Goal: Task Accomplishment & Management: Manage account settings

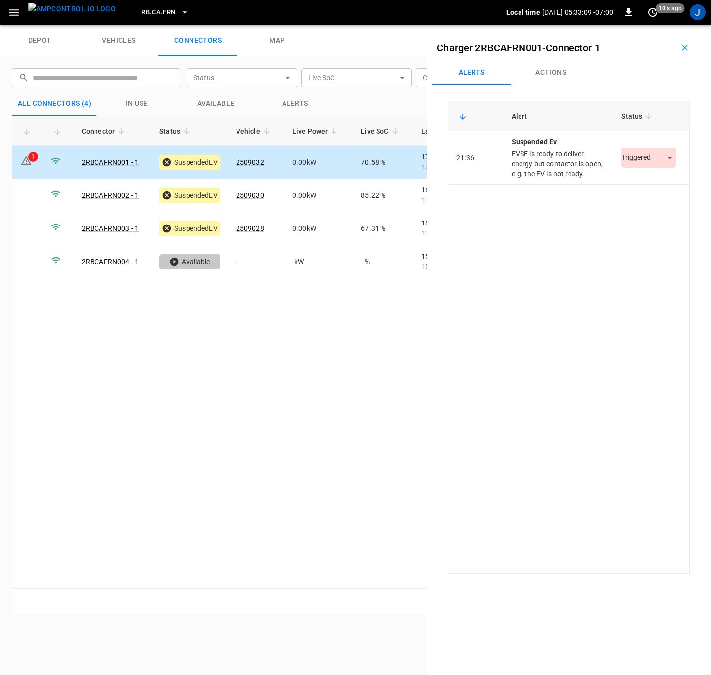
click at [665, 25] on body "RB.CA.FRN Local time [DATE] 05:33:09 -07:00 0 10 s ago J depot vehicles connect…" at bounding box center [355, 12] width 711 height 25
click at [638, 186] on li "Resolved" at bounding box center [643, 188] width 62 height 16
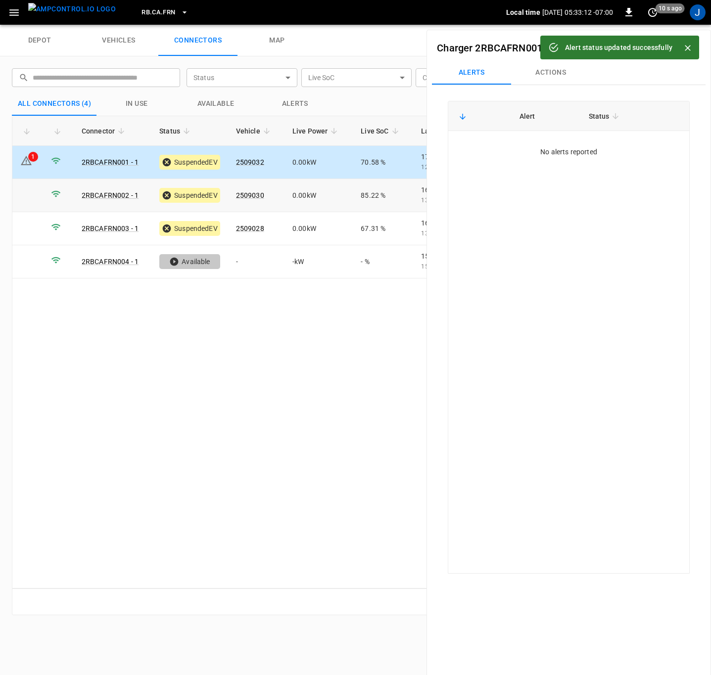
click at [37, 194] on td at bounding box center [27, 195] width 31 height 33
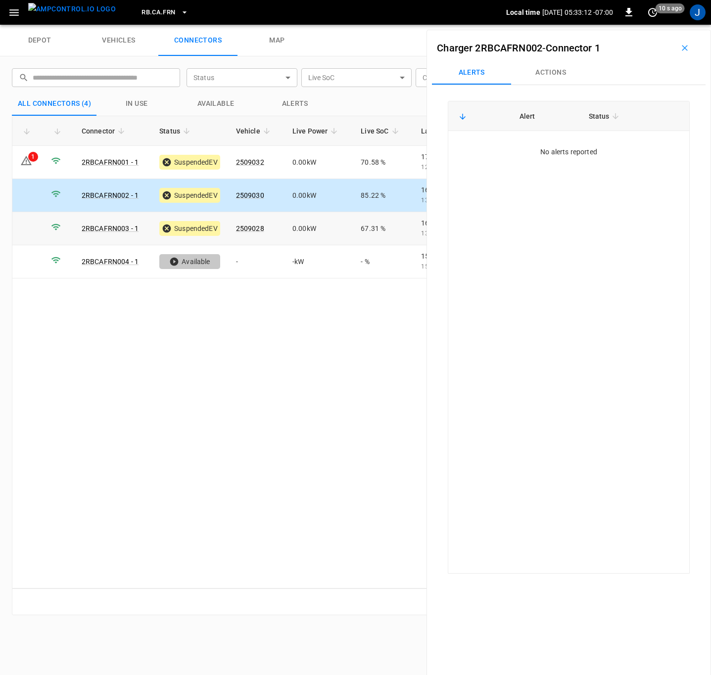
click at [34, 220] on td at bounding box center [27, 228] width 31 height 33
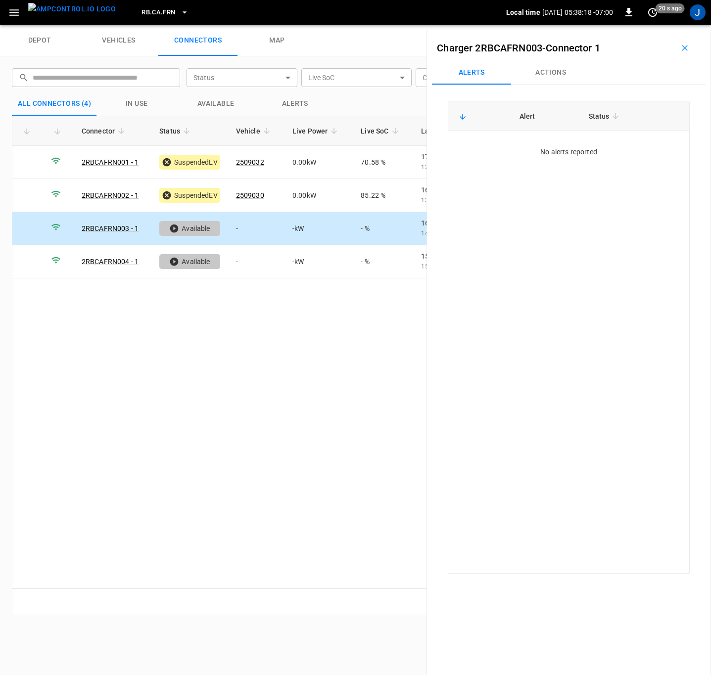
drag, startPoint x: 679, startPoint y: 52, endPoint x: 576, endPoint y: 279, distance: 249.3
click at [680, 52] on icon "button" at bounding box center [685, 48] width 10 height 10
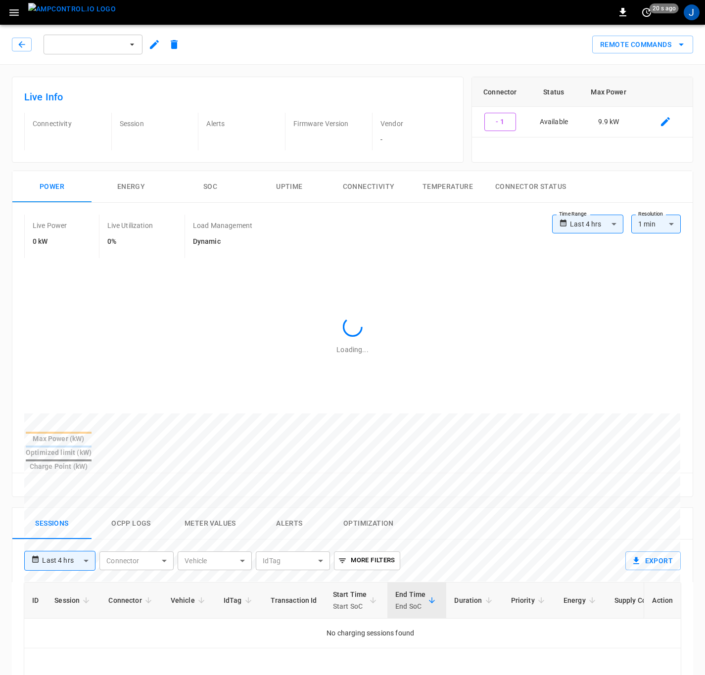
type input "**********"
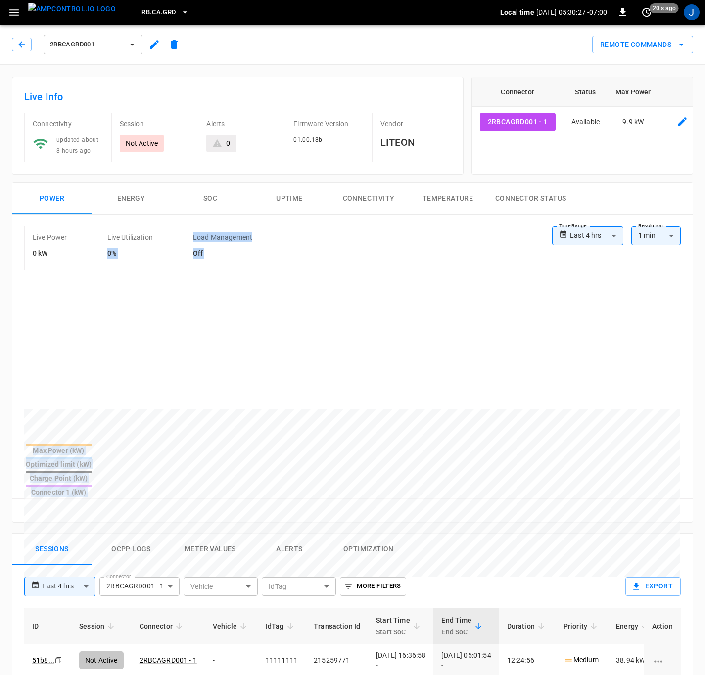
drag, startPoint x: 229, startPoint y: 343, endPoint x: 366, endPoint y: 516, distance: 220.8
click at [363, 516] on div "**********" at bounding box center [348, 588] width 689 height 1038
click at [554, 645] on td "12:24:56" at bounding box center [527, 661] width 56 height 32
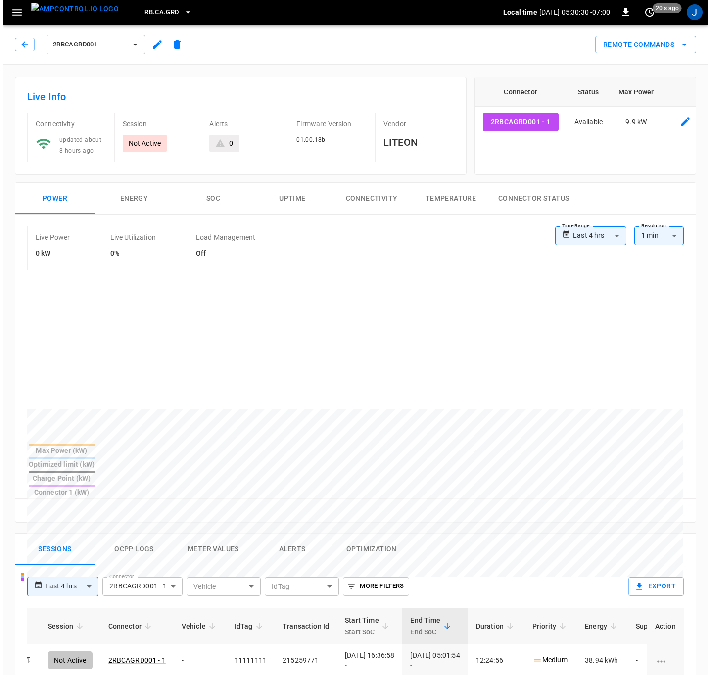
scroll to position [0, 59]
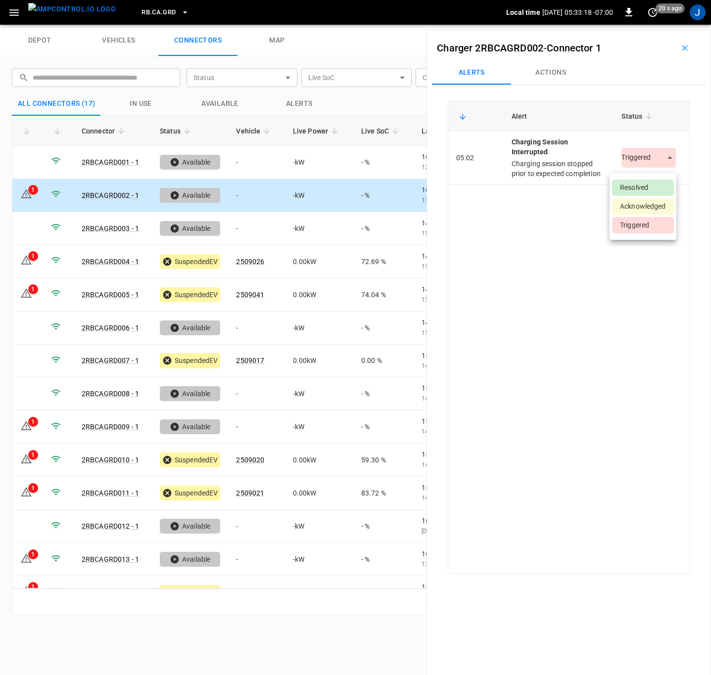
click at [662, 25] on body "RB.CA.GRD Local time 2025-10-15 05:33:18 -07:00 0 20 s ago J depot vehicles con…" at bounding box center [355, 12] width 711 height 25
click at [649, 191] on li "Resolved" at bounding box center [643, 188] width 62 height 16
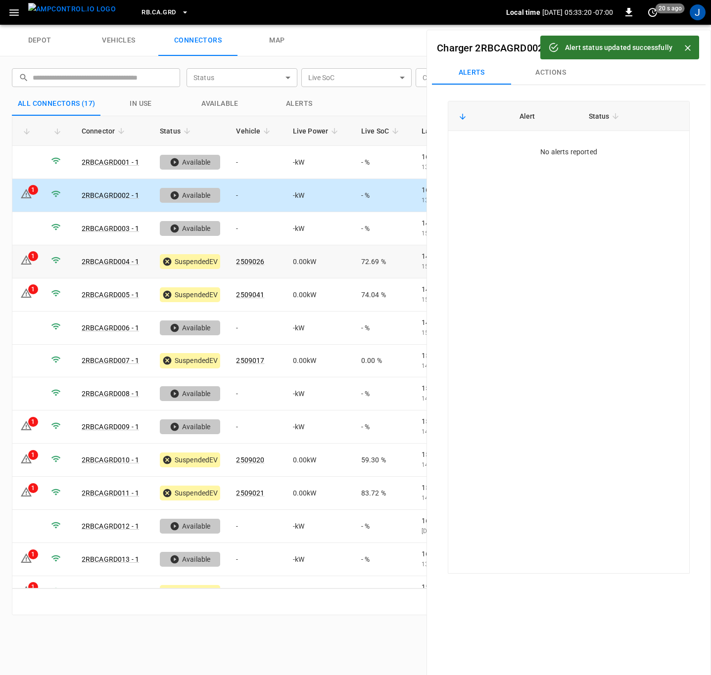
click at [27, 257] on icon at bounding box center [26, 259] width 11 height 9
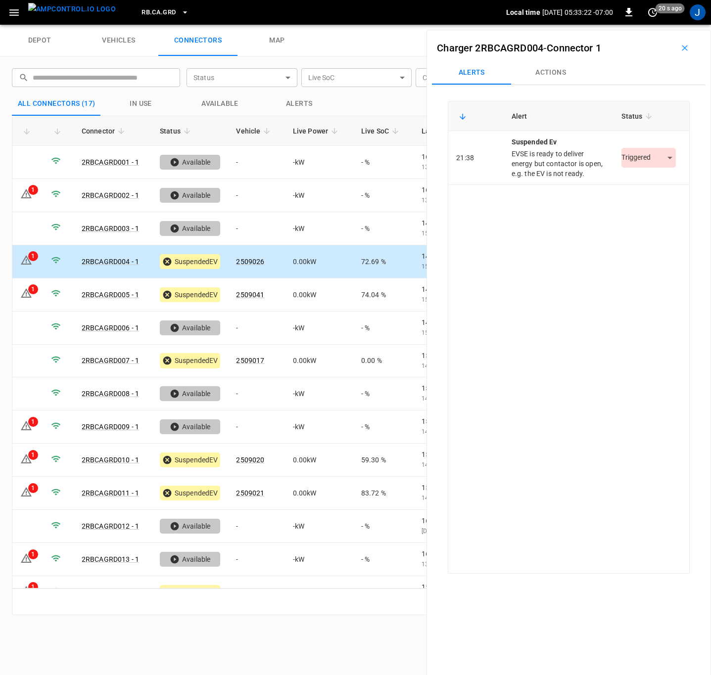
click at [656, 25] on body "RB.CA.GRD Local time 2025-10-15 05:33:22 -07:00 0 20 s ago J depot vehicles con…" at bounding box center [355, 12] width 711 height 25
click at [649, 185] on li "Resolved" at bounding box center [643, 188] width 62 height 16
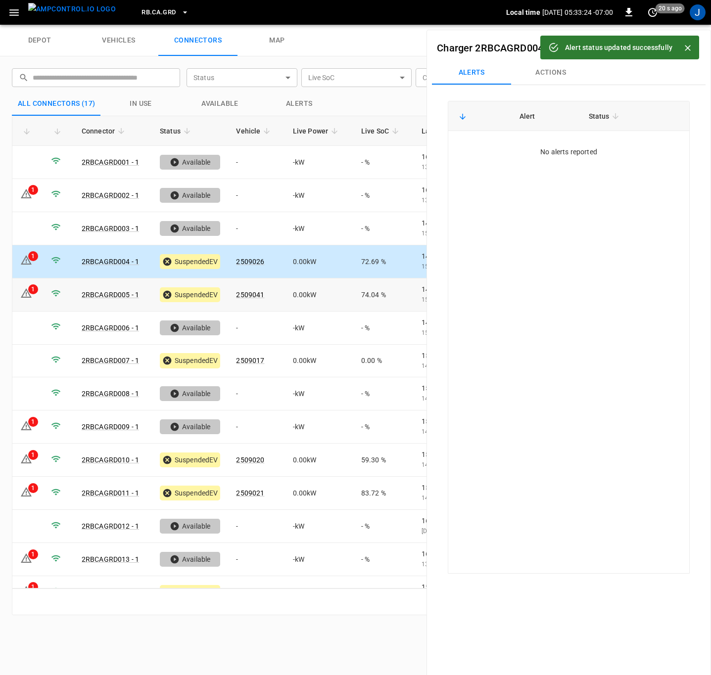
click at [33, 296] on td "1" at bounding box center [27, 295] width 31 height 33
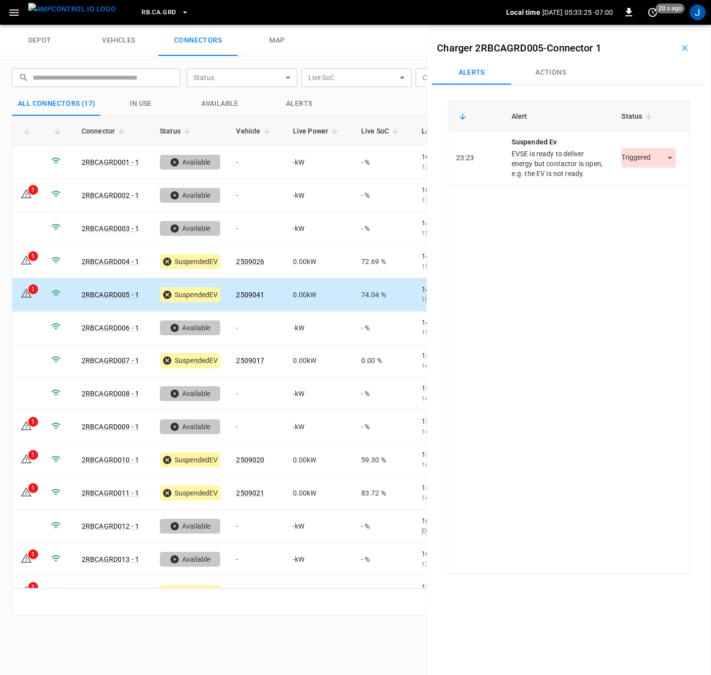
click at [663, 25] on body "RB.CA.GRD Local time 2025-10-15 05:33:25 -07:00 0 20 s ago J depot vehicles con…" at bounding box center [355, 12] width 711 height 25
click at [640, 186] on li "Resolved" at bounding box center [643, 188] width 62 height 16
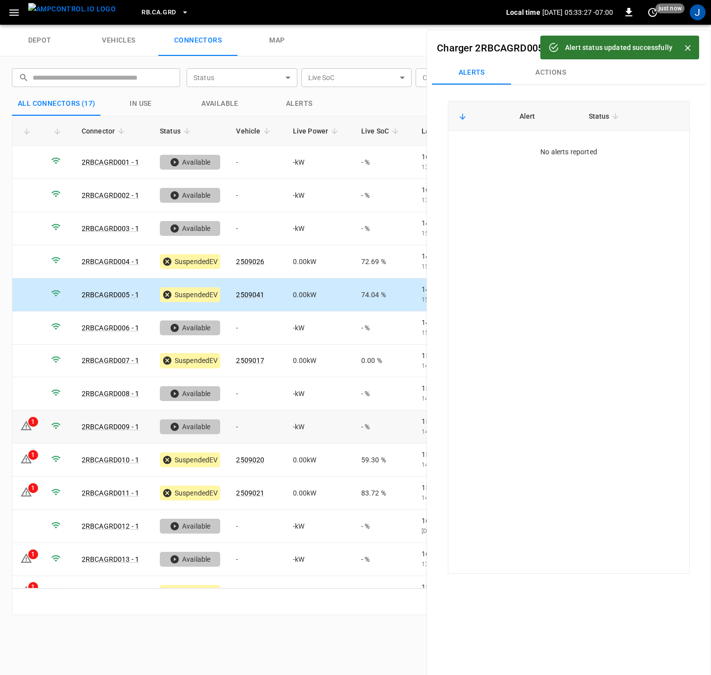
click at [33, 423] on div "1" at bounding box center [33, 422] width 10 height 10
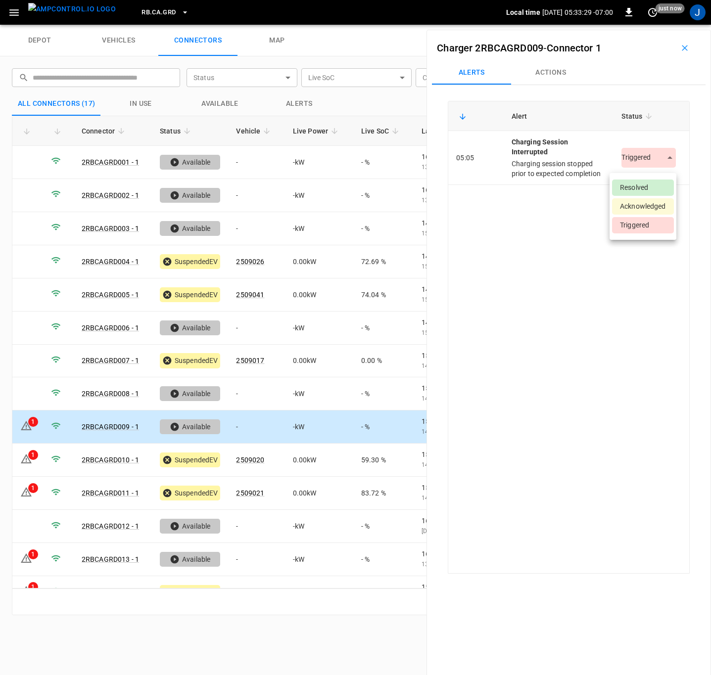
click at [662, 25] on body "RB.CA.GRD Local time 2025-10-15 05:33:29 -07:00 0 just now J depot vehicles con…" at bounding box center [355, 12] width 711 height 25
click at [653, 187] on li "Resolved" at bounding box center [643, 188] width 62 height 16
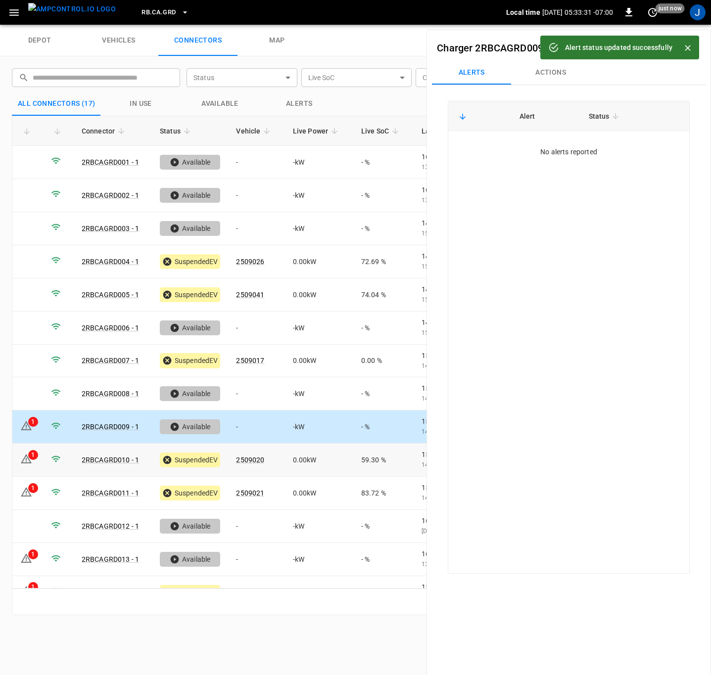
drag, startPoint x: 29, startPoint y: 463, endPoint x: 483, endPoint y: 363, distance: 465.1
click at [29, 463] on icon at bounding box center [26, 458] width 11 height 9
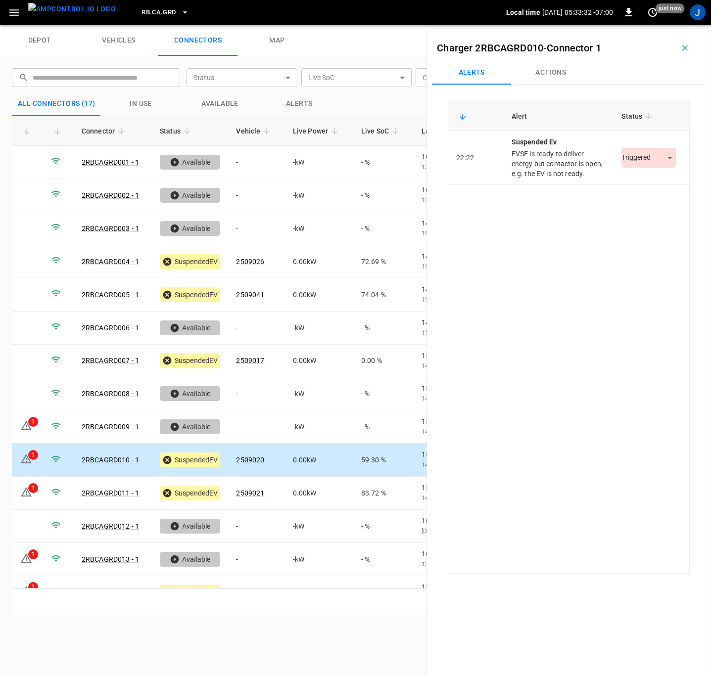
click at [664, 25] on body "RB.CA.GRD Local time 2025-10-15 05:33:32 -07:00 0 just now J depot vehicles con…" at bounding box center [355, 12] width 711 height 25
click at [643, 186] on li "Resolved" at bounding box center [643, 188] width 62 height 16
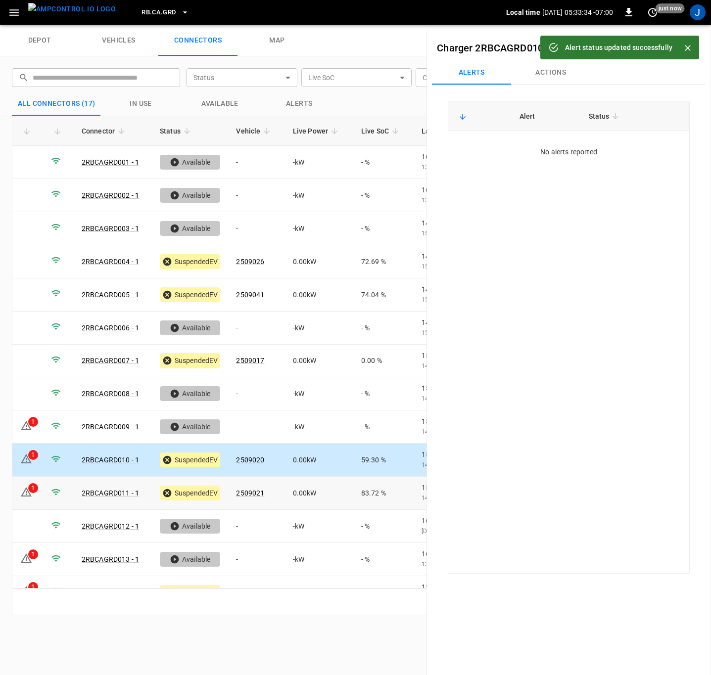
click at [34, 487] on div "1" at bounding box center [33, 488] width 10 height 10
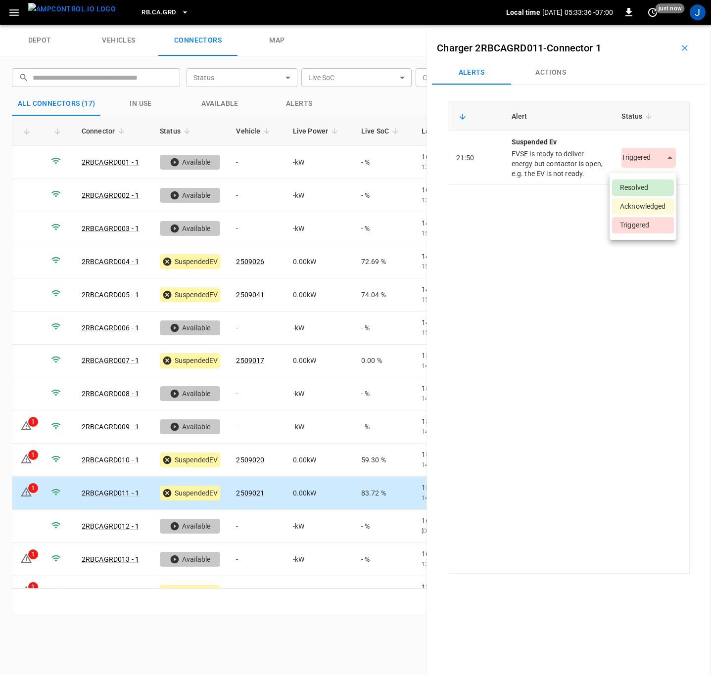
click at [661, 25] on body "RB.CA.GRD Local time 2025-10-15 05:33:36 -07:00 0 just now J depot vehicles con…" at bounding box center [355, 12] width 711 height 25
click at [647, 185] on li "Resolved" at bounding box center [643, 188] width 62 height 16
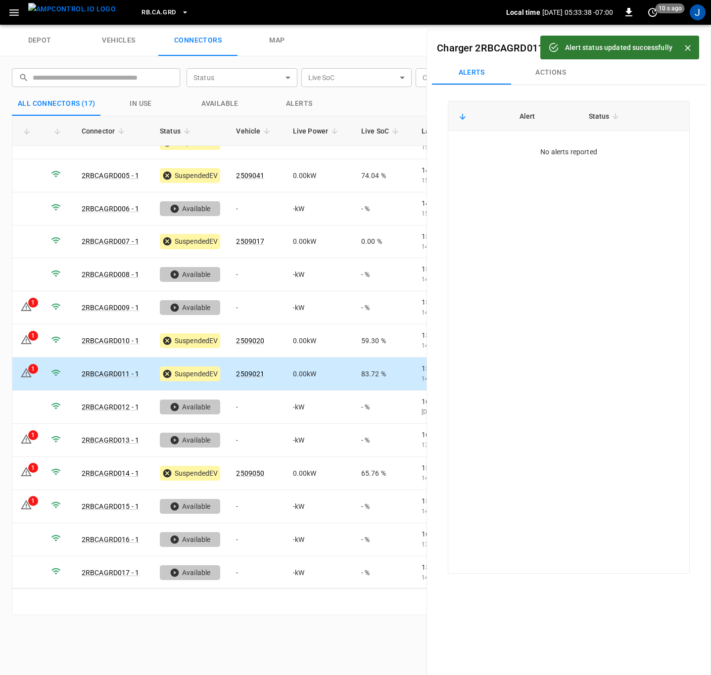
scroll to position [121, 0]
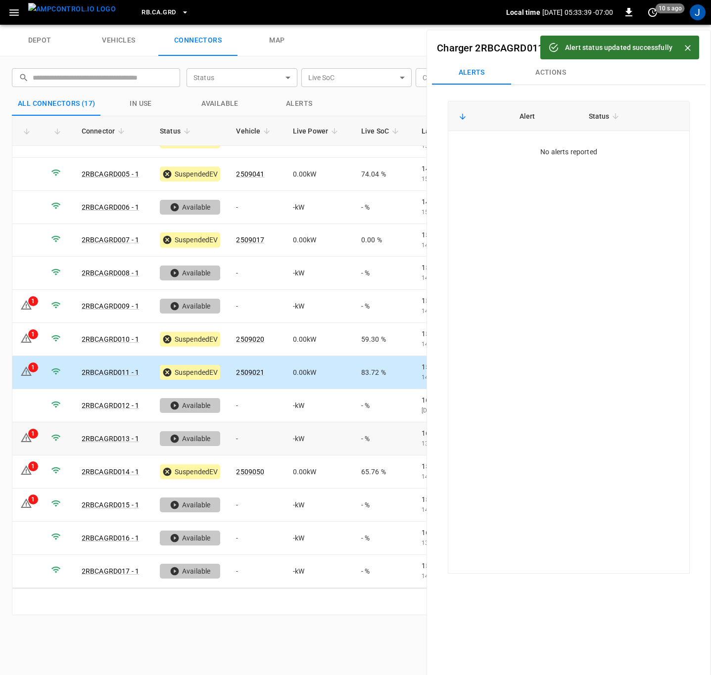
click at [25, 439] on icon at bounding box center [26, 438] width 12 height 12
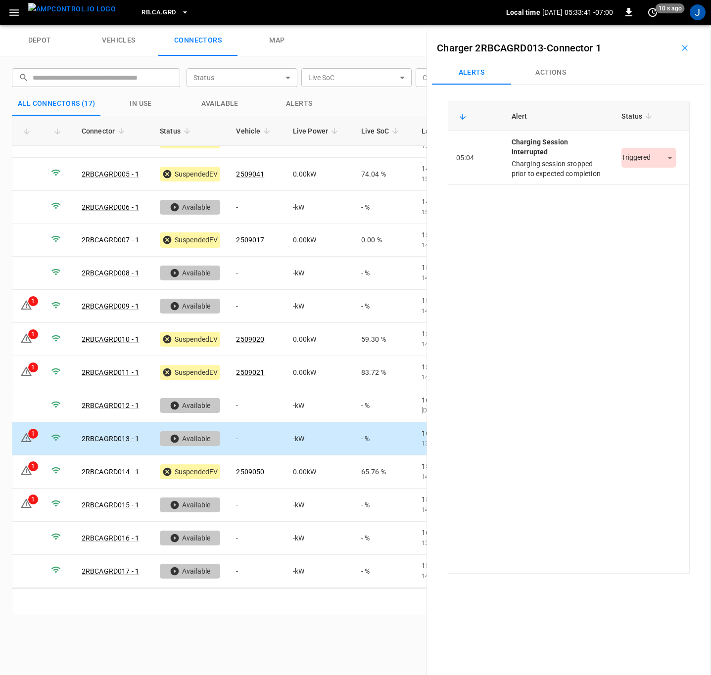
click at [661, 25] on body "RB.CA.GRD Local time 2025-10-15 05:33:41 -07:00 0 10 s ago J depot vehicles con…" at bounding box center [355, 12] width 711 height 25
click at [640, 188] on li "Resolved" at bounding box center [643, 188] width 62 height 16
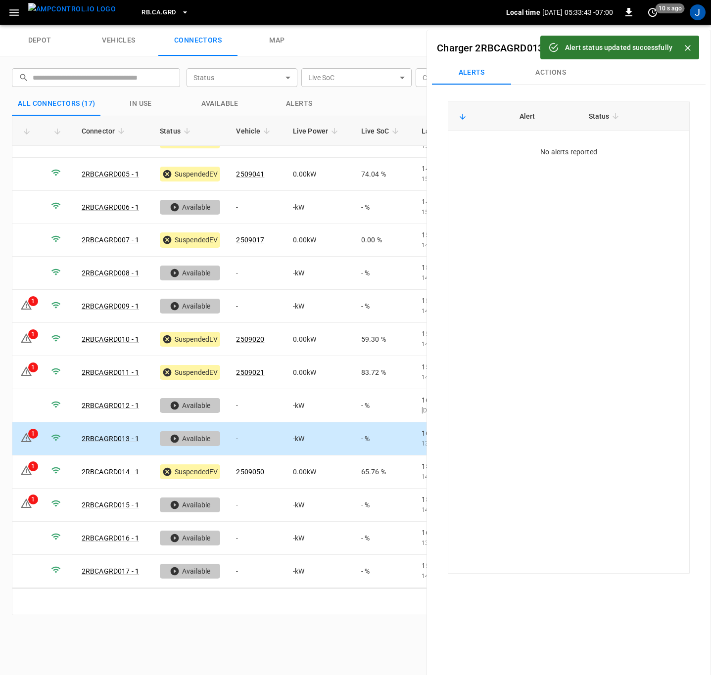
drag, startPoint x: 27, startPoint y: 472, endPoint x: 562, endPoint y: 407, distance: 539.8
click at [27, 472] on icon at bounding box center [26, 471] width 1 height 4
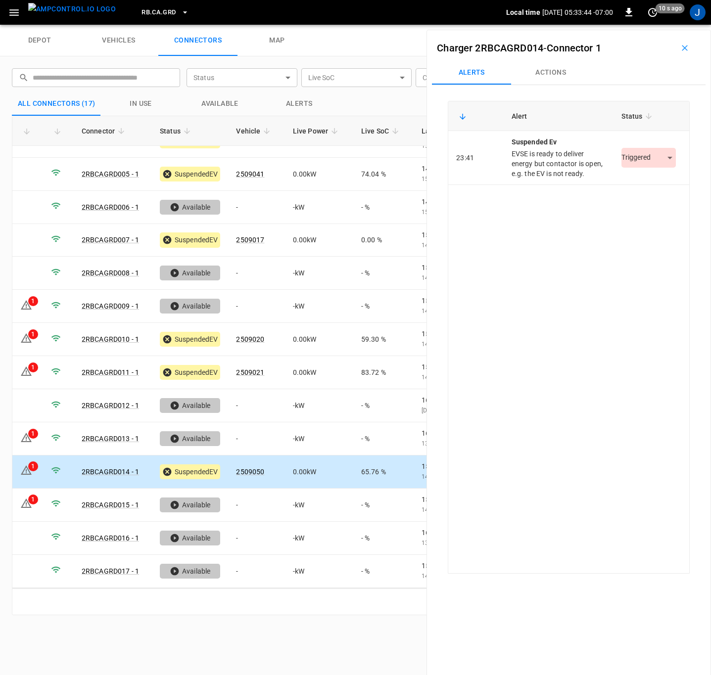
click at [662, 25] on body "RB.CA.GRD Local time 2025-10-15 05:33:44 -07:00 0 10 s ago J depot vehicles con…" at bounding box center [355, 12] width 711 height 25
click at [643, 186] on li "Resolved" at bounding box center [643, 188] width 62 height 16
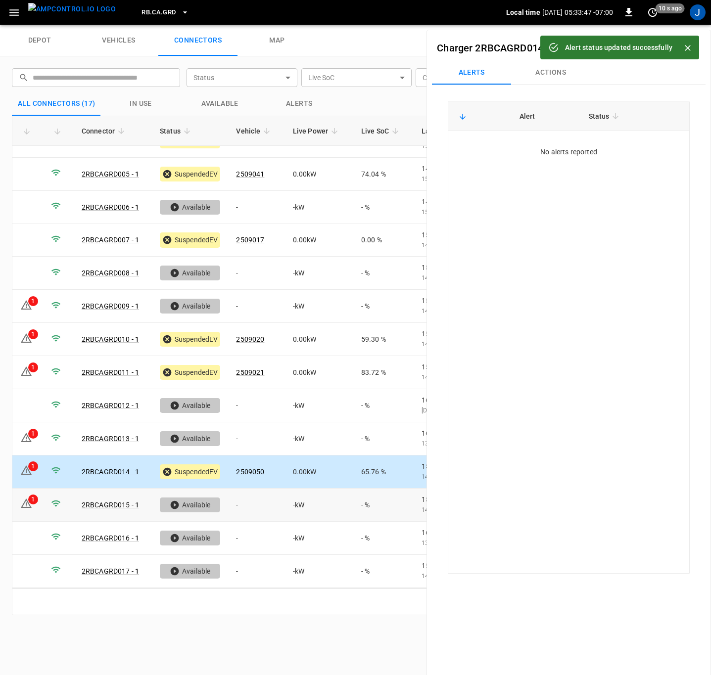
click at [30, 502] on div "1" at bounding box center [33, 500] width 10 height 10
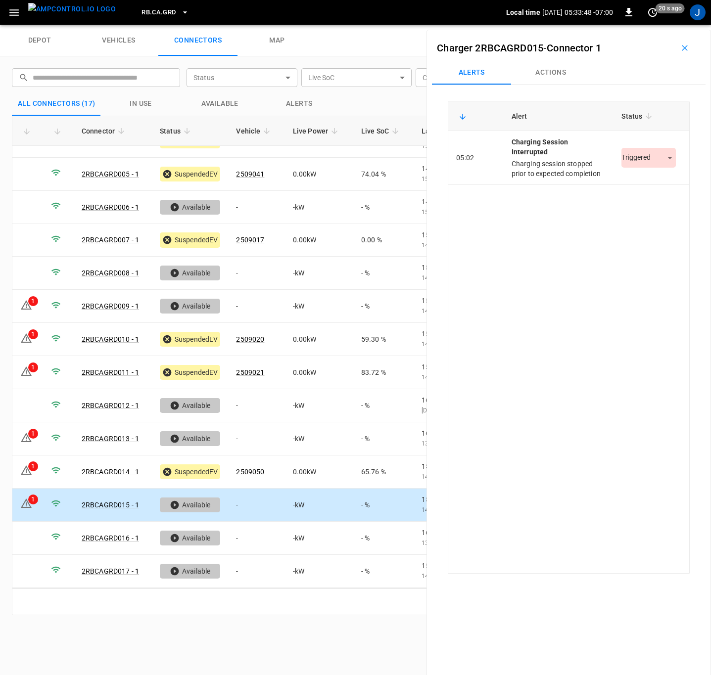
click at [661, 25] on body "RB.CA.GRD Local time 2025-10-15 05:33:48 -07:00 0 20 s ago J depot vehicles con…" at bounding box center [355, 12] width 711 height 25
click at [649, 185] on li "Resolved" at bounding box center [643, 188] width 62 height 16
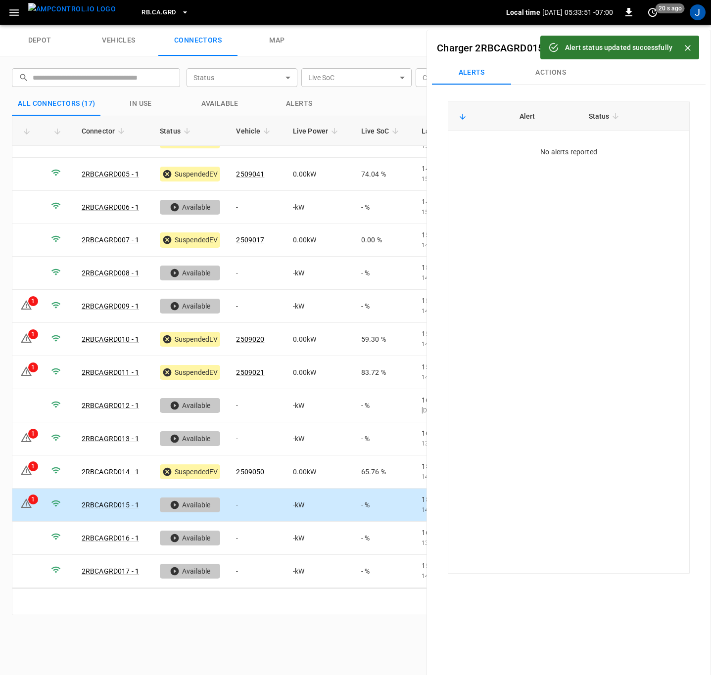
click at [689, 45] on icon "Close" at bounding box center [688, 48] width 10 height 10
click at [680, 45] on icon "button" at bounding box center [685, 48] width 10 height 10
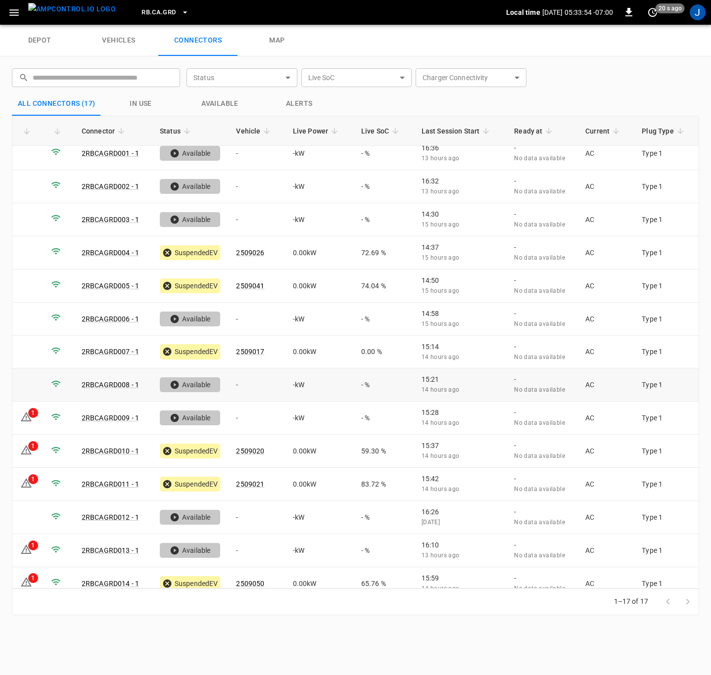
scroll to position [0, 0]
